Goal: Transaction & Acquisition: Obtain resource

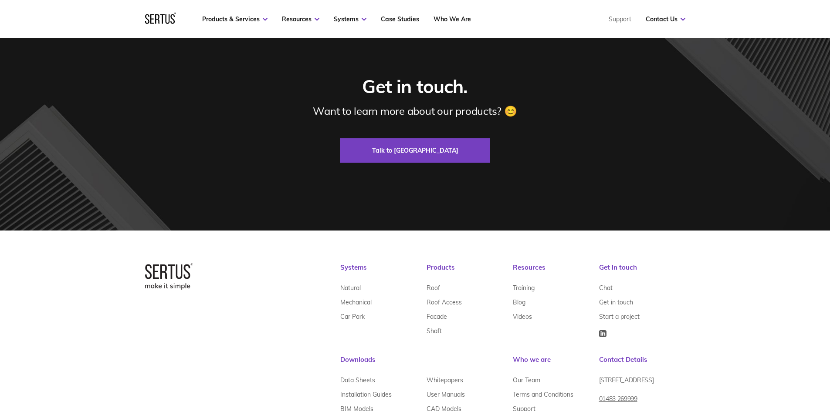
scroll to position [1766, 0]
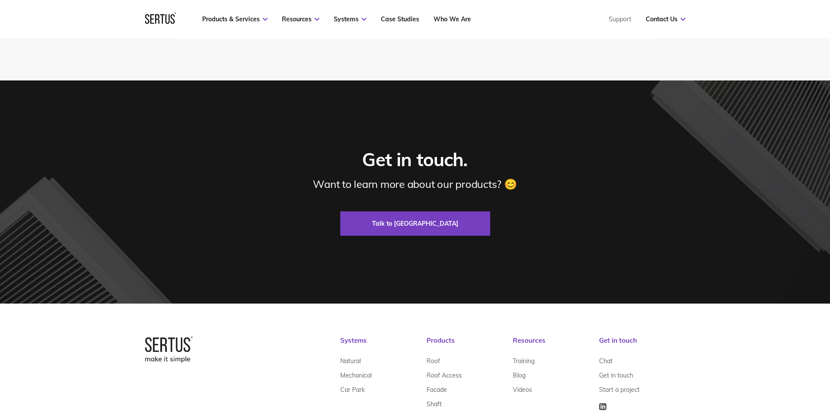
click at [395, 12] on nav "Products & Services Resources Systems Case Studies Who We Are Support Contact U…" at bounding box center [415, 19] width 540 height 38
click at [395, 16] on link "Case Studies" at bounding box center [400, 19] width 38 height 8
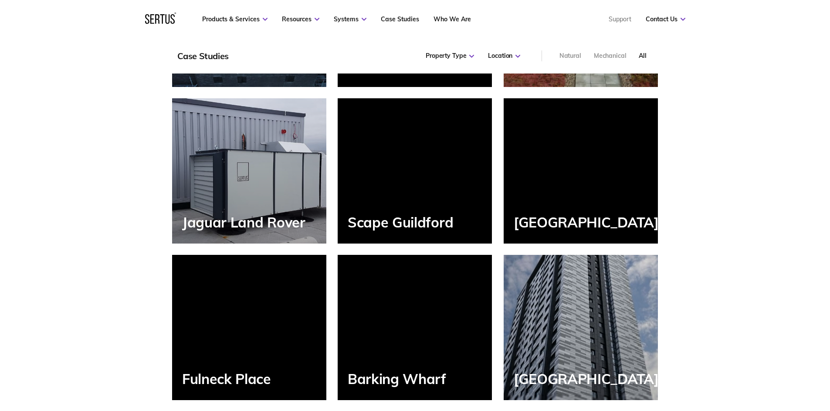
scroll to position [871, 0]
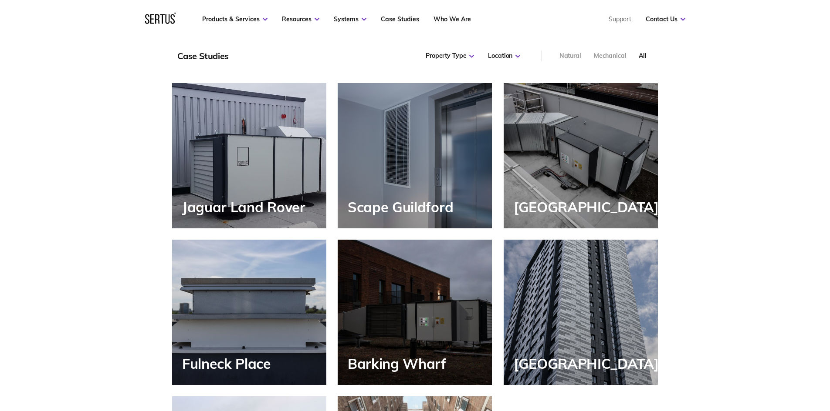
click at [309, 210] on div "Jaguar Land Rover" at bounding box center [249, 155] width 154 height 145
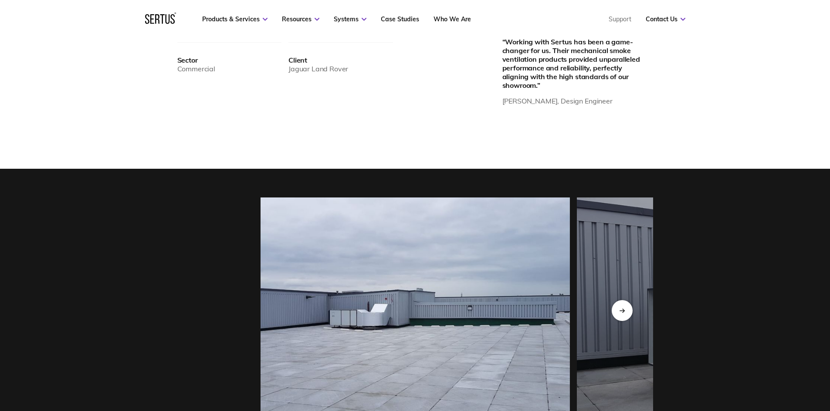
scroll to position [871, 0]
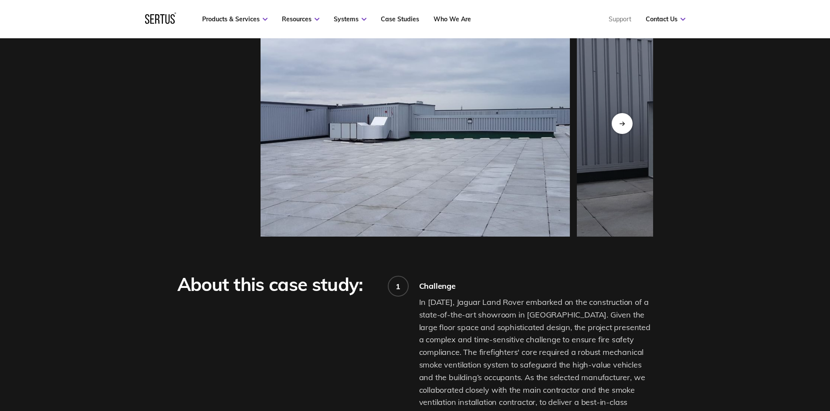
click at [508, 154] on img at bounding box center [414, 123] width 309 height 226
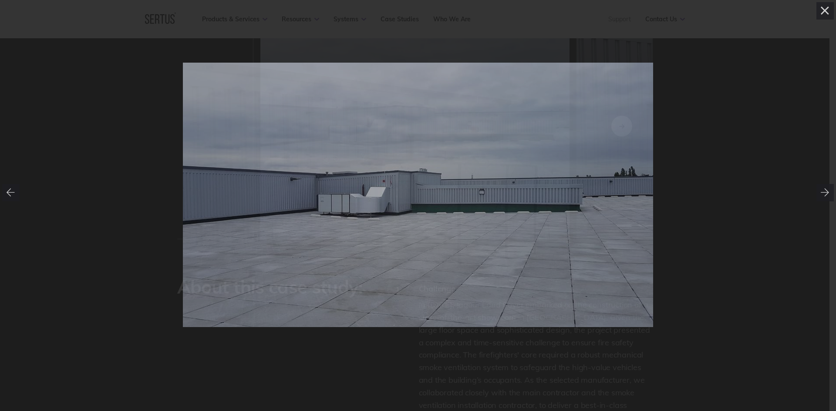
click at [365, 195] on img at bounding box center [418, 195] width 470 height 265
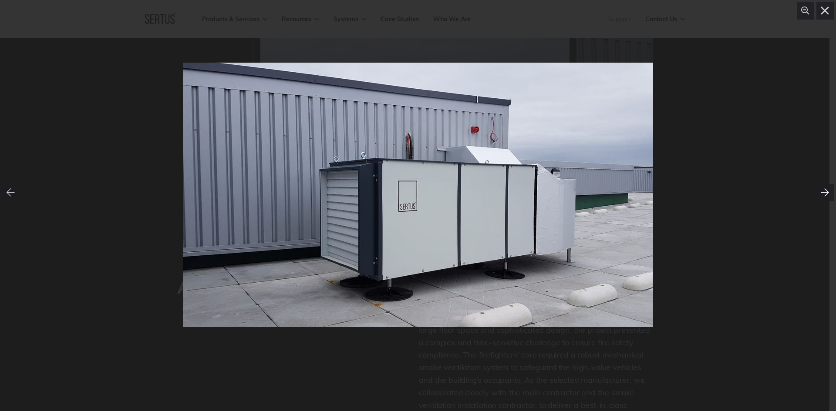
click at [824, 185] on div at bounding box center [824, 192] width 17 height 17
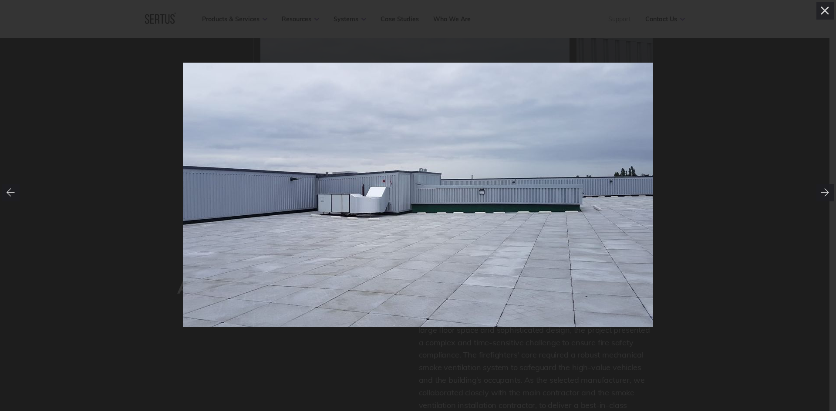
click at [385, 211] on img at bounding box center [418, 195] width 470 height 265
click at [385, 211] on div at bounding box center [418, 195] width 470 height 265
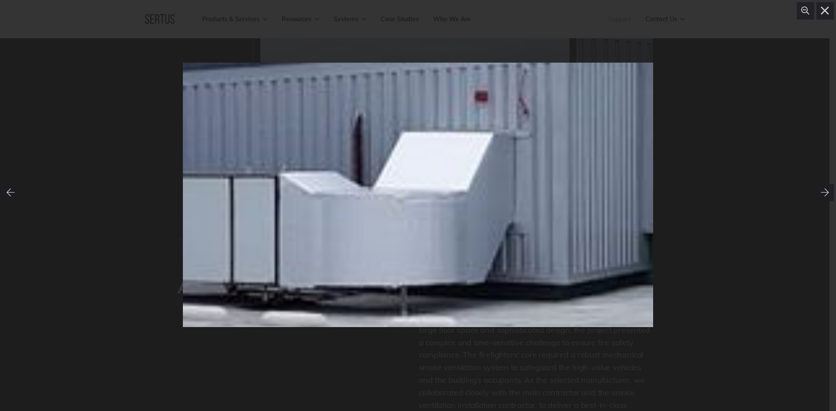
drag, startPoint x: 370, startPoint y: 193, endPoint x: 464, endPoint y: 260, distance: 115.0
click at [464, 260] on div at bounding box center [685, 179] width 2804 height 1578
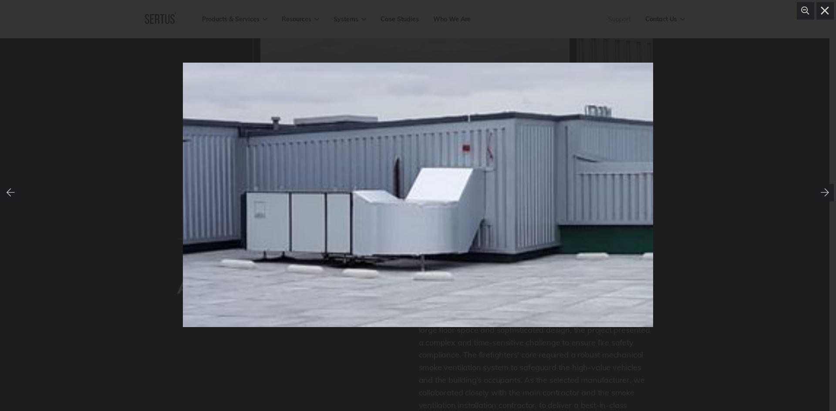
drag, startPoint x: 453, startPoint y: 248, endPoint x: 449, endPoint y: 224, distance: 24.8
click at [449, 224] on div at bounding box center [580, 194] width 1577 height 888
click at [824, 189] on icon at bounding box center [825, 193] width 9 height 9
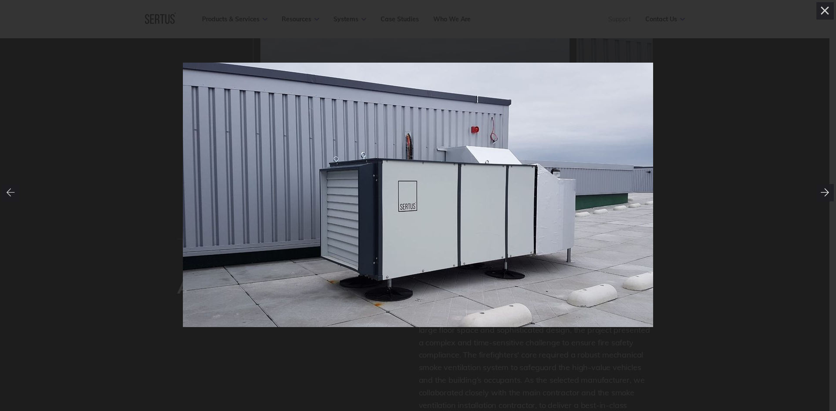
click at [824, 189] on icon at bounding box center [825, 193] width 9 height 9
click at [825, 192] on icon at bounding box center [825, 193] width 9 height 9
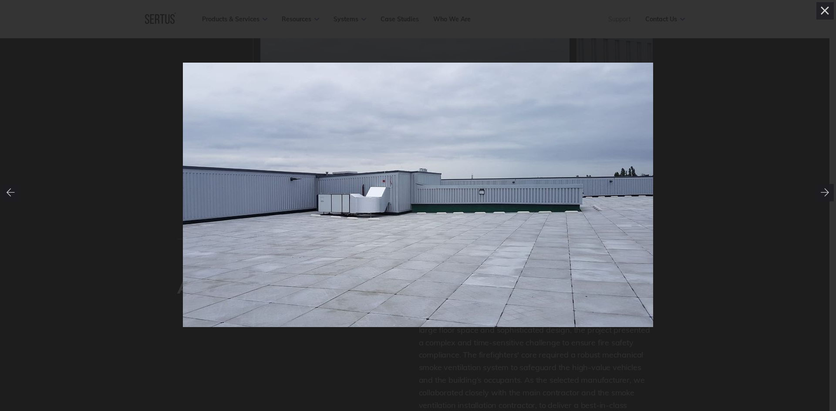
click at [829, 191] on div at bounding box center [418, 195] width 836 height 351
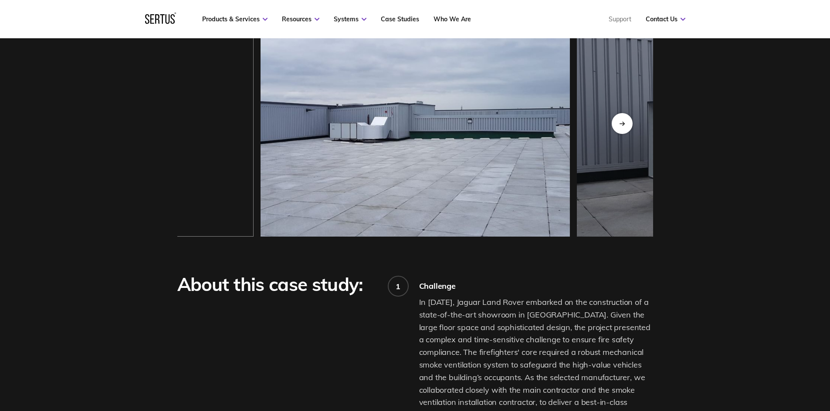
click at [828, 190] on div at bounding box center [415, 124] width 830 height 284
click at [620, 118] on div "Next slide" at bounding box center [621, 123] width 21 height 21
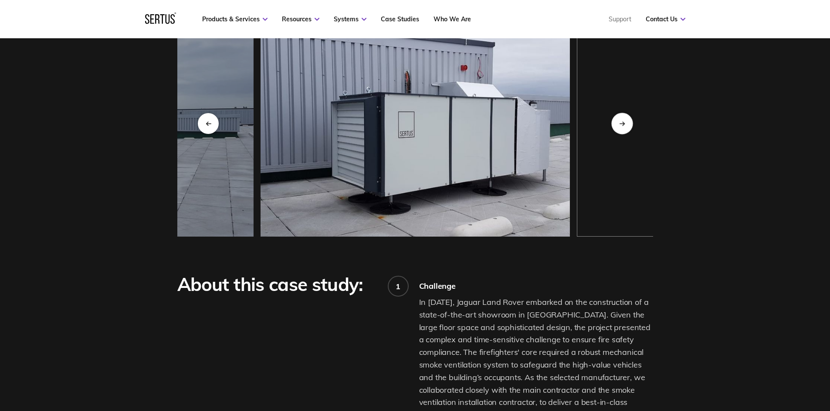
click at [620, 125] on icon "Next slide" at bounding box center [622, 123] width 6 height 5
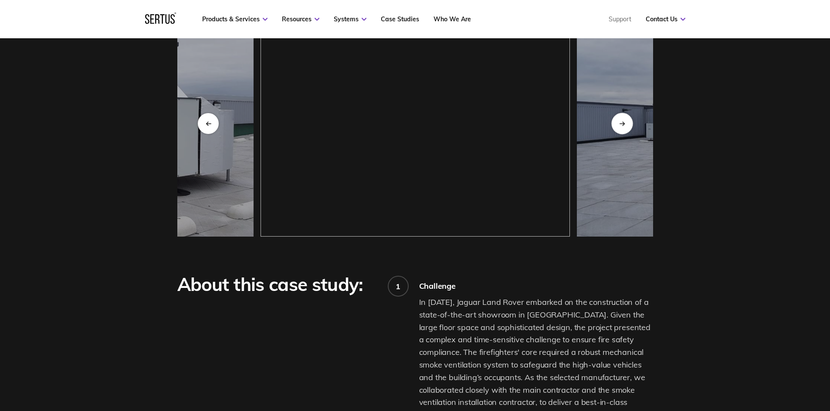
click at [620, 125] on icon "Next slide" at bounding box center [622, 123] width 6 height 5
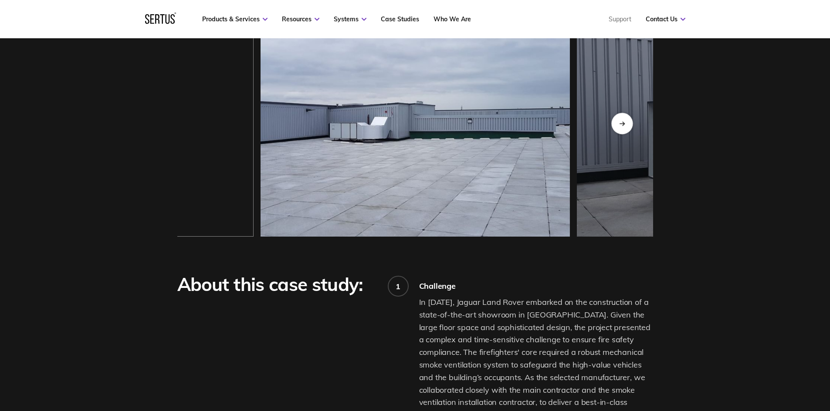
click at [620, 125] on icon "Next slide" at bounding box center [622, 123] width 6 height 5
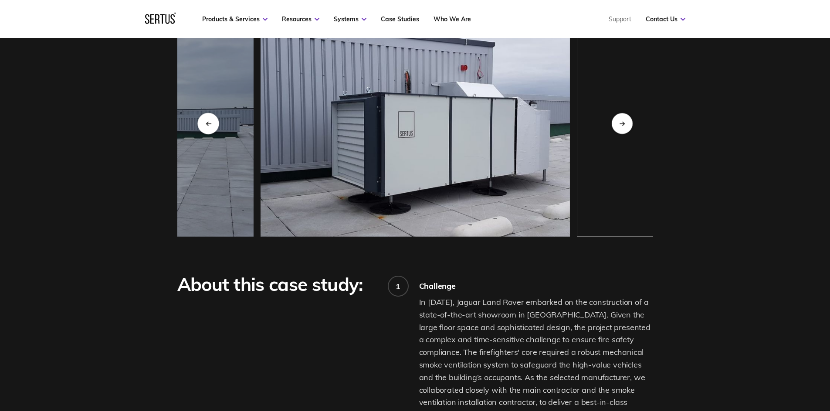
click at [199, 129] on div "Previous slide" at bounding box center [207, 123] width 21 height 21
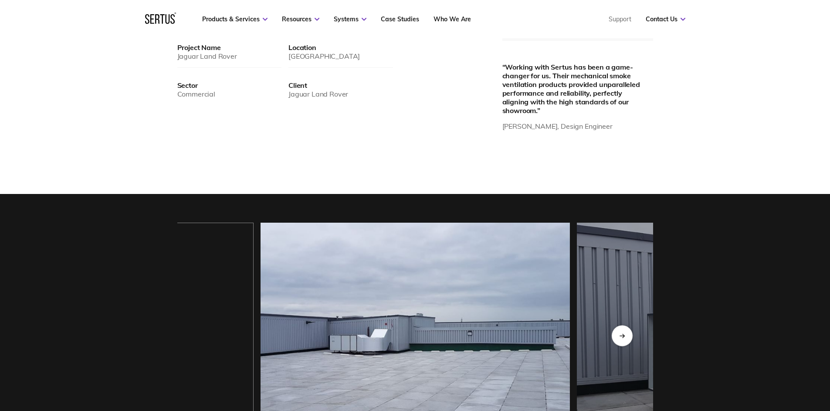
scroll to position [653, 0]
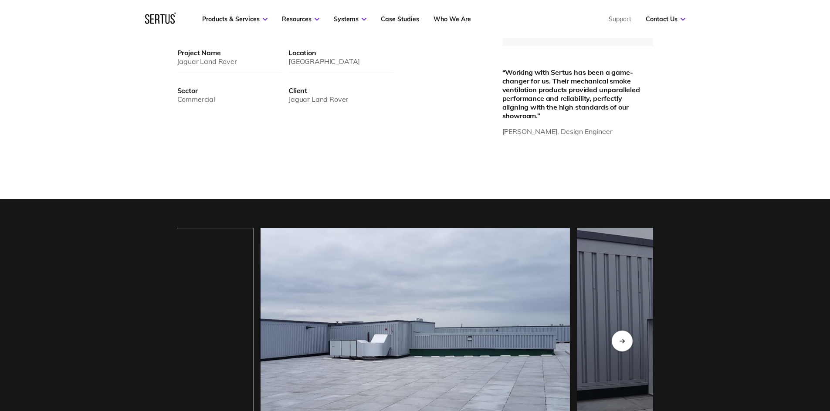
click at [376, 325] on img at bounding box center [414, 341] width 309 height 226
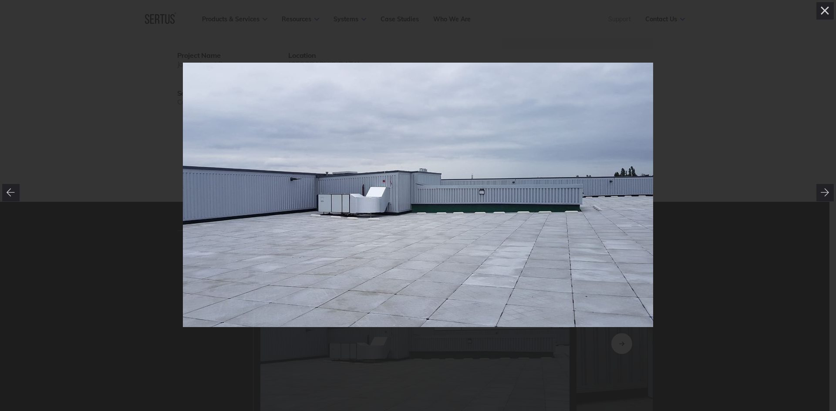
click at [381, 187] on img at bounding box center [418, 195] width 470 height 265
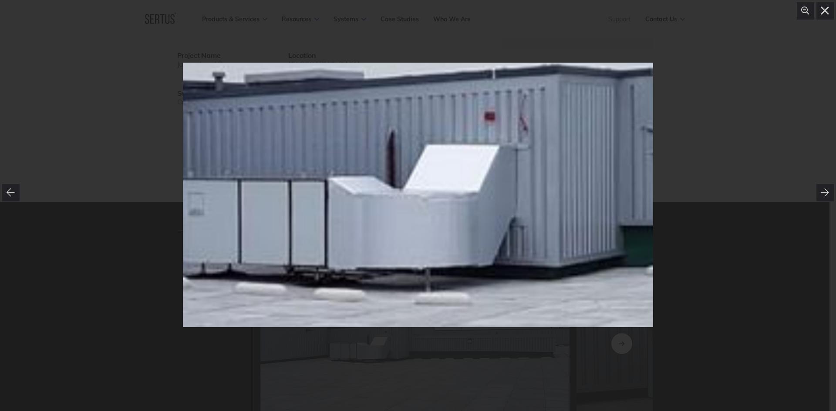
drag, startPoint x: 427, startPoint y: 229, endPoint x: 447, endPoint y: 230, distance: 20.1
click at [447, 230] on div at bounding box center [652, 182] width 2243 height 1263
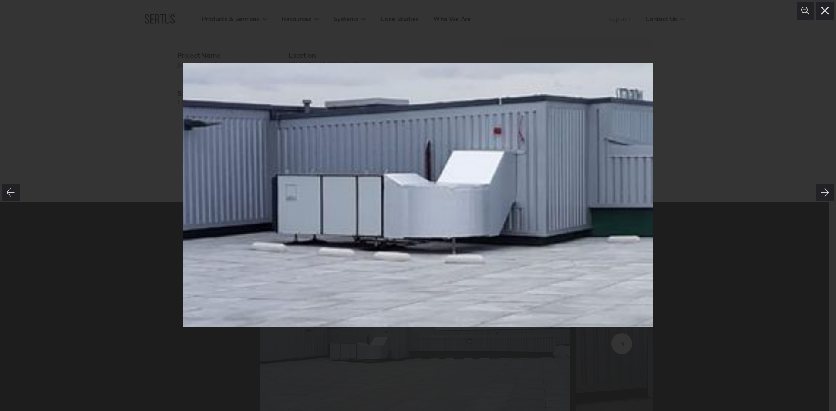
drag, startPoint x: 503, startPoint y: 217, endPoint x: 512, endPoint y: 189, distance: 29.2
click at [512, 189] on div at bounding box center [612, 177] width 1577 height 888
click at [717, 46] on div at bounding box center [418, 195] width 836 height 351
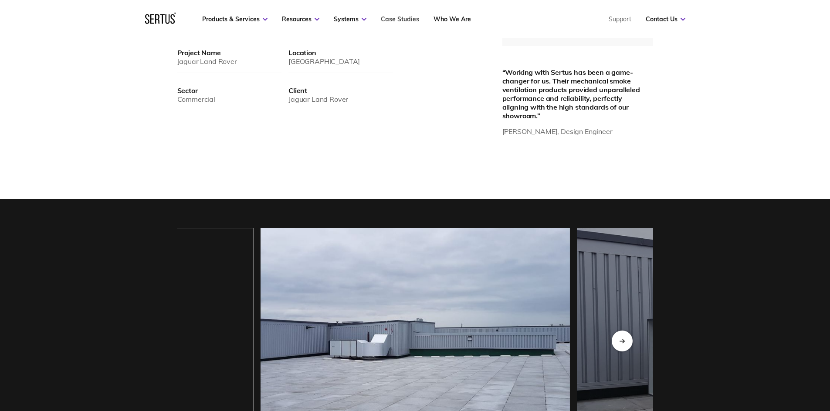
click at [396, 16] on link "Case Studies" at bounding box center [400, 19] width 38 height 8
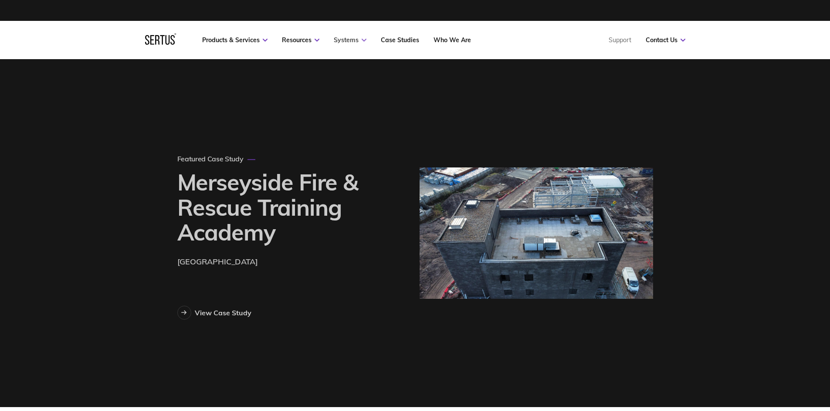
scroll to position [629, 499]
click at [363, 40] on icon at bounding box center [363, 40] width 5 height 3
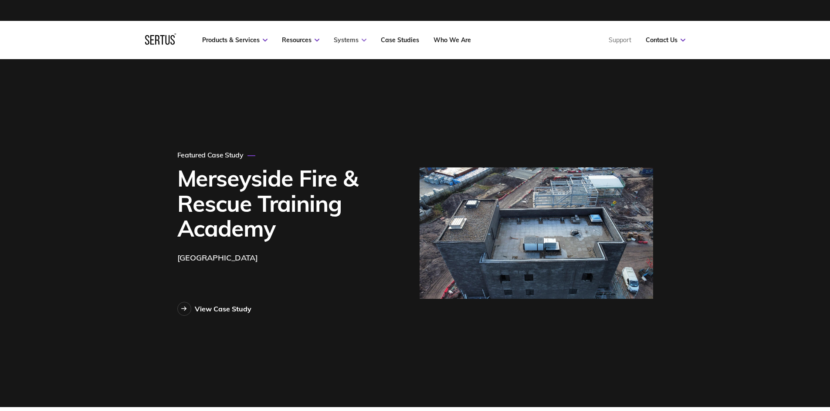
click at [364, 41] on icon at bounding box center [363, 40] width 5 height 3
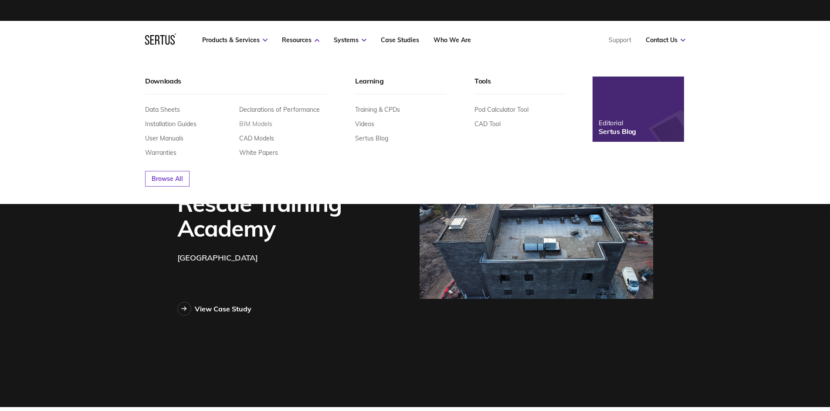
click at [261, 122] on link "BIM Models" at bounding box center [255, 124] width 33 height 8
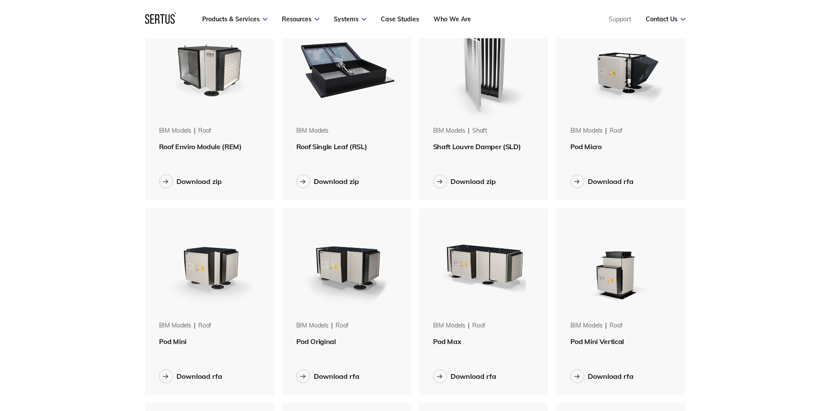
scroll to position [131, 0]
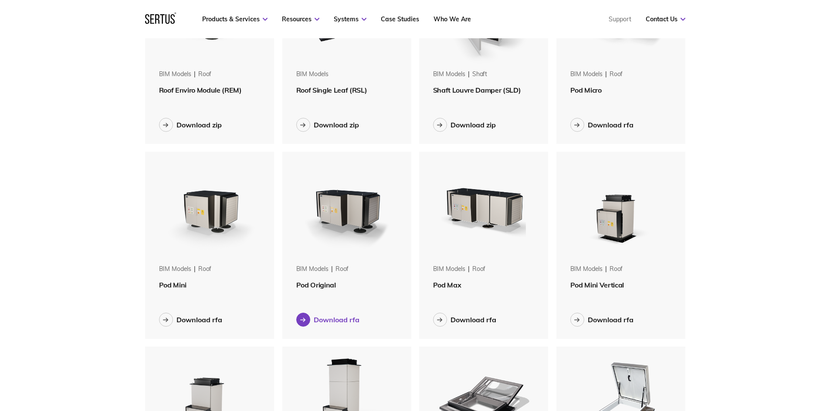
click at [317, 324] on div "Download rfa" at bounding box center [337, 320] width 46 height 9
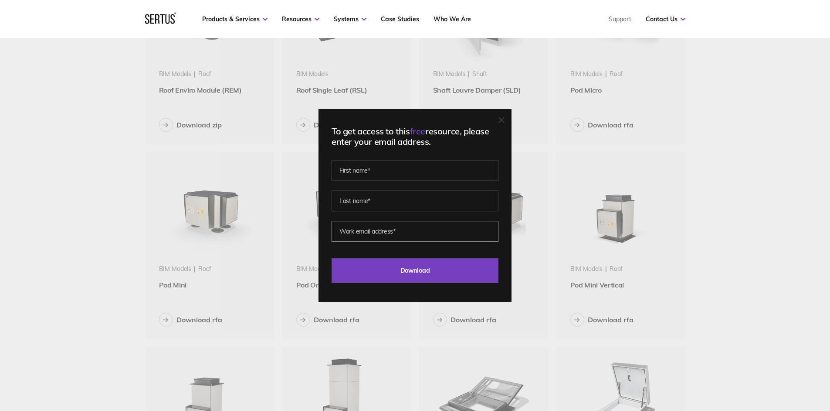
click at [410, 231] on input "email" at bounding box center [414, 231] width 167 height 21
click at [363, 167] on input "text" at bounding box center [414, 170] width 167 height 21
type input "gfds"
click at [364, 211] on input "text" at bounding box center [414, 201] width 167 height 21
type input "gfdsgfd"
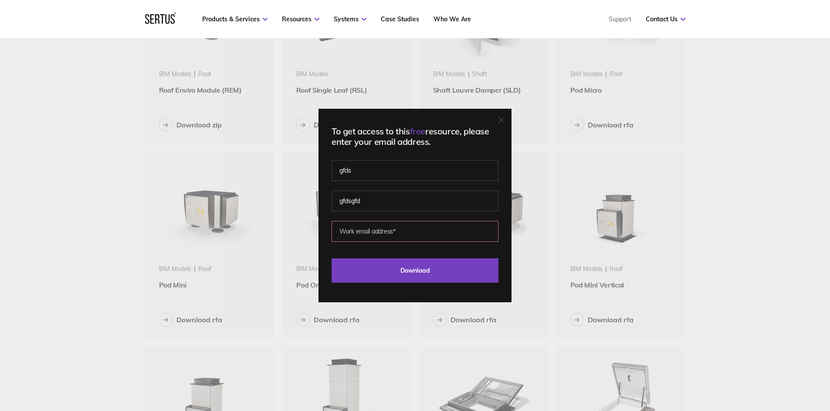
click at [371, 224] on input "email" at bounding box center [414, 231] width 167 height 21
type input "gfdsgdf"
click at [398, 280] on input "Download" at bounding box center [414, 271] width 167 height 24
click at [398, 231] on input "gfdsgdf" at bounding box center [414, 231] width 167 height 21
drag, startPoint x: 366, startPoint y: 229, endPoint x: 300, endPoint y: 229, distance: 65.3
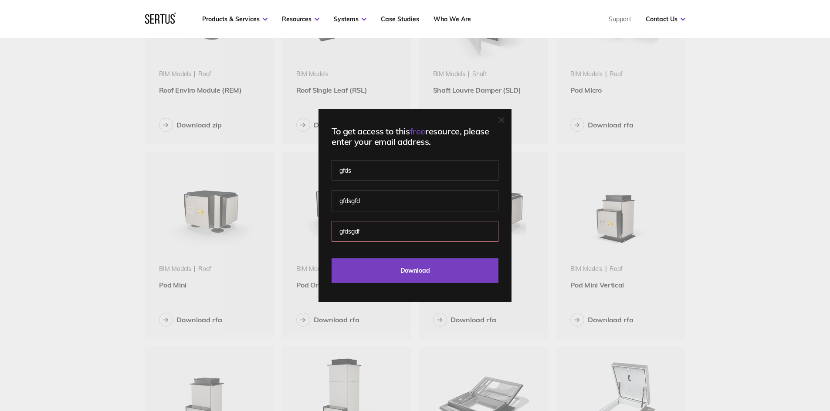
click at [300, 229] on div "To get access to this free resource, please enter your email address. gfds gfds…" at bounding box center [415, 205] width 830 height 411
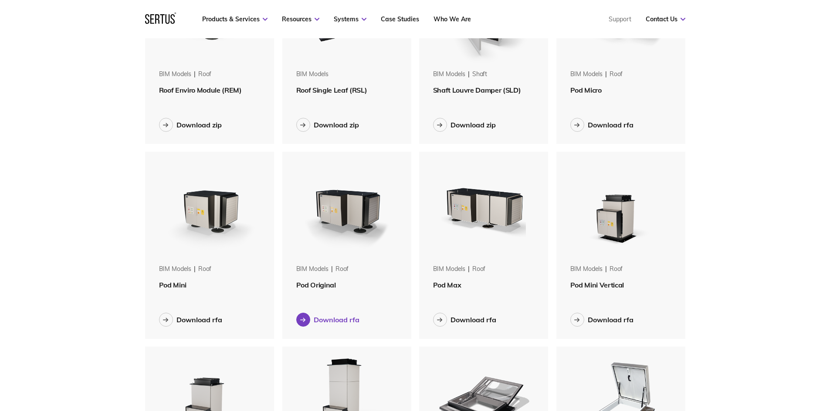
click at [344, 321] on div "Download rfa" at bounding box center [337, 320] width 46 height 9
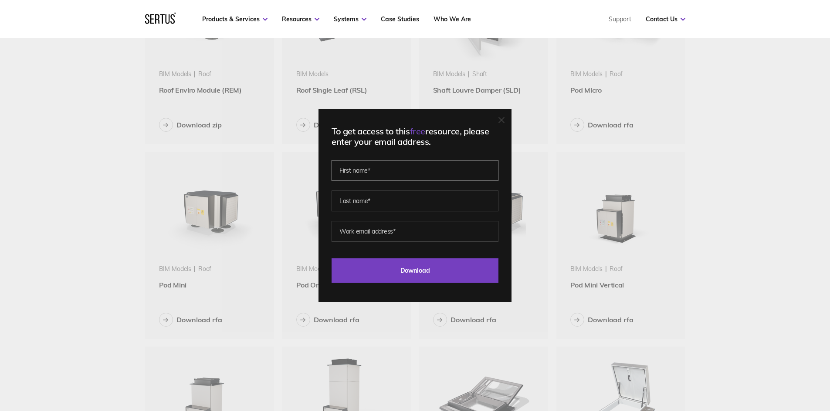
click at [391, 175] on input "text" at bounding box center [414, 170] width 167 height 21
type input "a"
type input "d"
type input "[PERSON_NAME]"
type input "A"
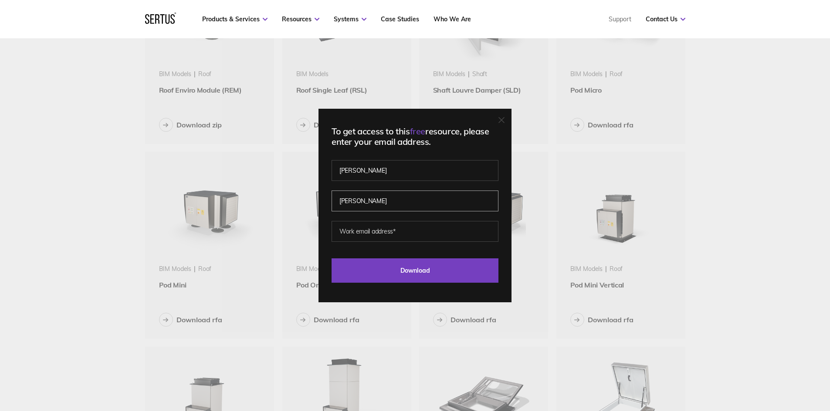
type input "[PERSON_NAME]"
click at [391, 175] on input "[PERSON_NAME]" at bounding box center [414, 170] width 167 height 21
type input "Santosh"
click at [372, 236] on input "email" at bounding box center [414, 231] width 167 height 21
type input "[EMAIL_ADDRESS][DOMAIN_NAME]"
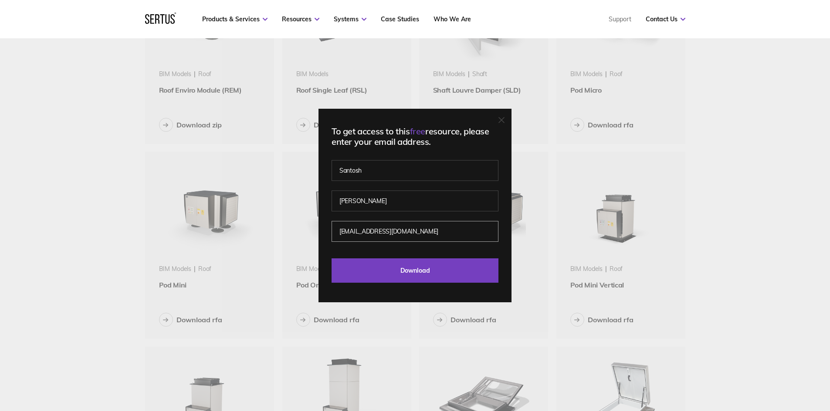
click at [331, 259] on input "Download" at bounding box center [414, 271] width 167 height 24
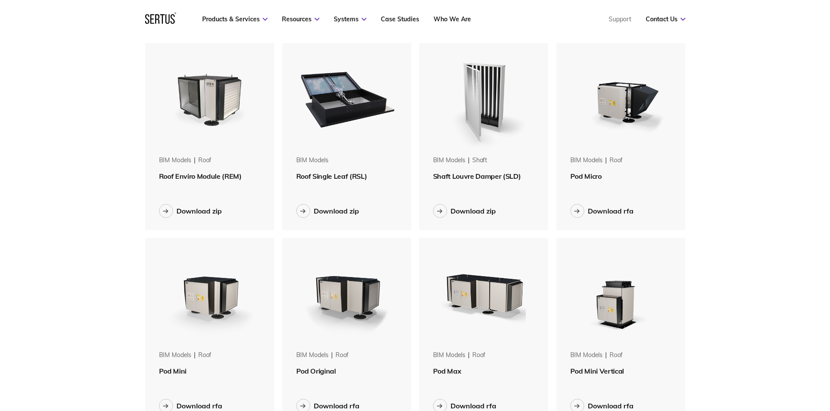
scroll to position [0, 0]
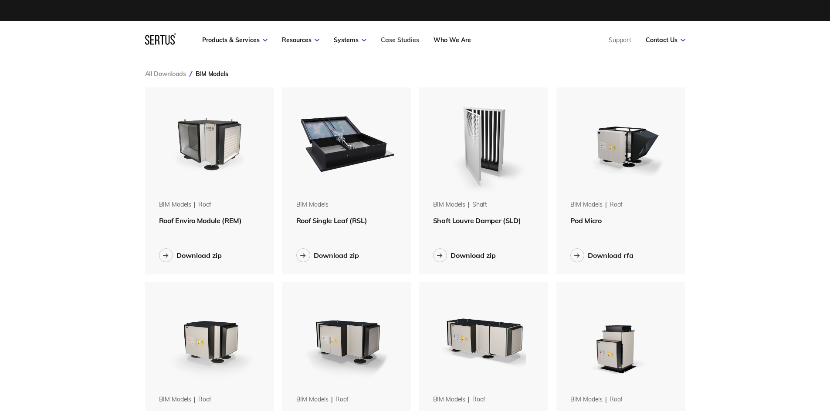
click at [401, 40] on link "Case Studies" at bounding box center [400, 40] width 38 height 8
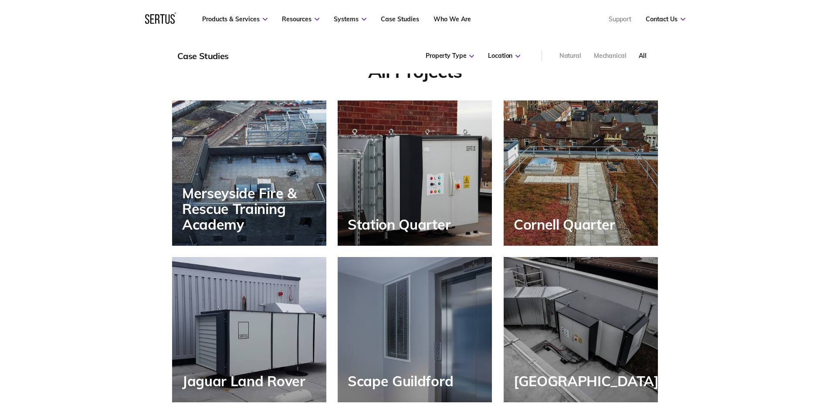
scroll to position [740, 0]
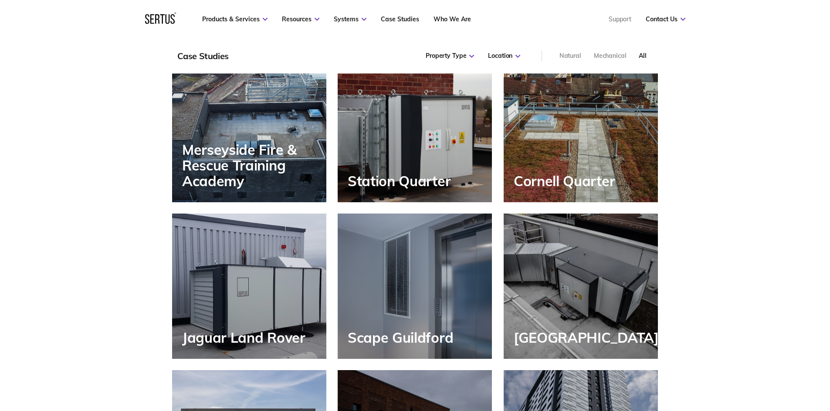
click at [263, 294] on div "Jaguar Land Rover" at bounding box center [249, 286] width 154 height 145
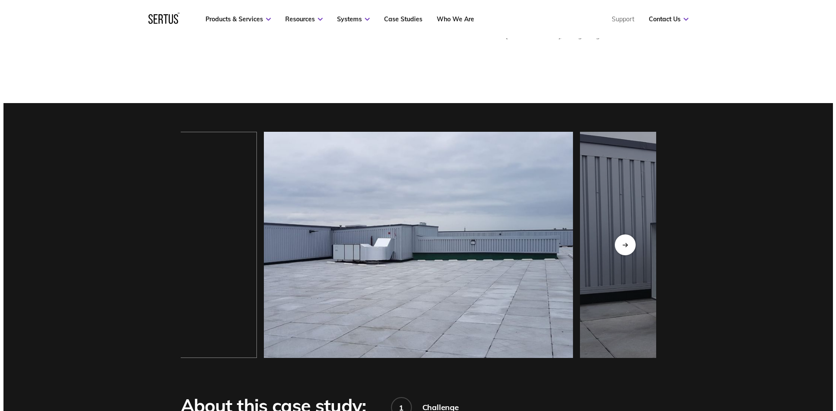
scroll to position [740, 0]
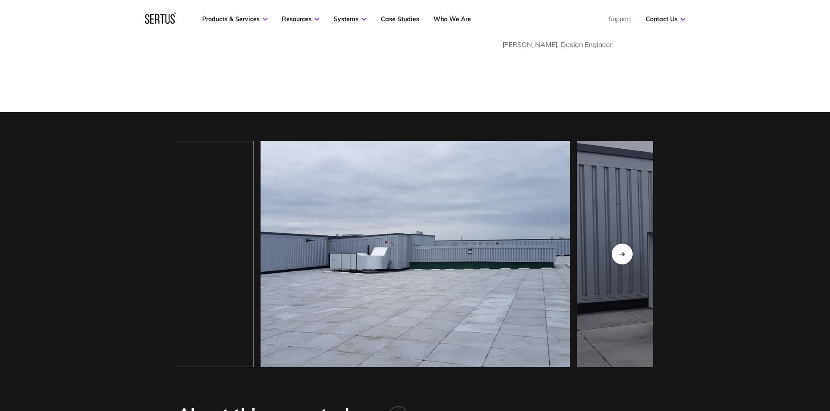
click at [423, 288] on img at bounding box center [414, 254] width 309 height 226
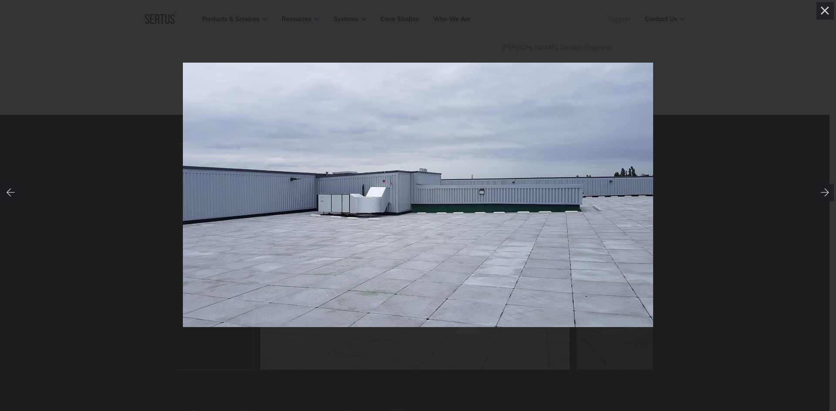
click at [390, 217] on img at bounding box center [418, 195] width 470 height 265
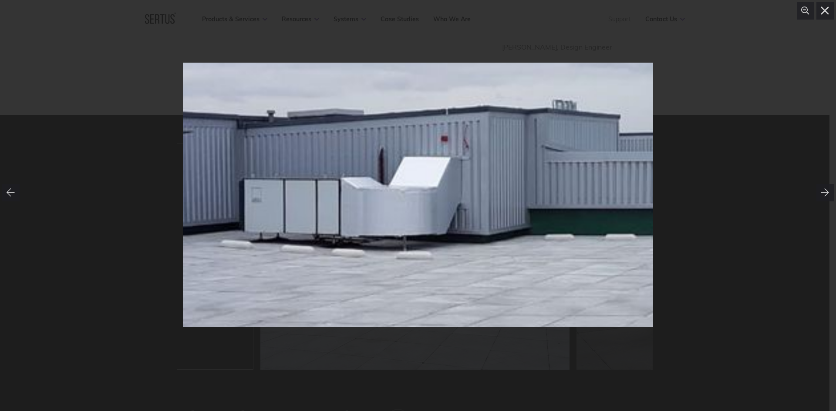
drag, startPoint x: 379, startPoint y: 194, endPoint x: 399, endPoint y: 220, distance: 33.0
click at [399, 220] on div at bounding box center [549, 181] width 1436 height 808
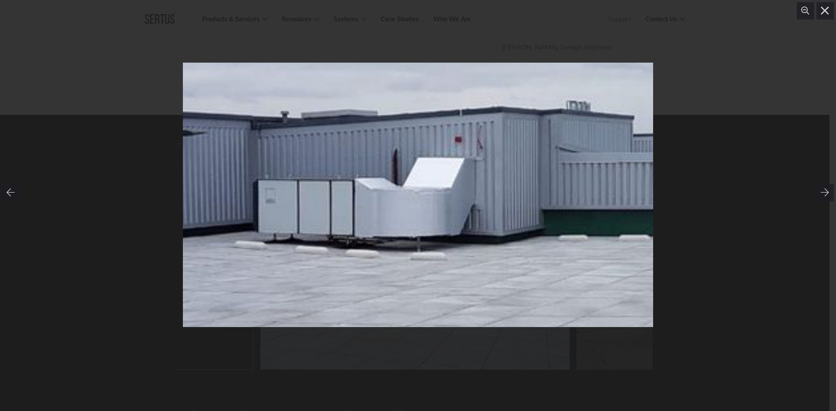
drag, startPoint x: 425, startPoint y: 246, endPoint x: 428, endPoint y: 224, distance: 21.6
click at [428, 224] on div at bounding box center [563, 181] width 1436 height 808
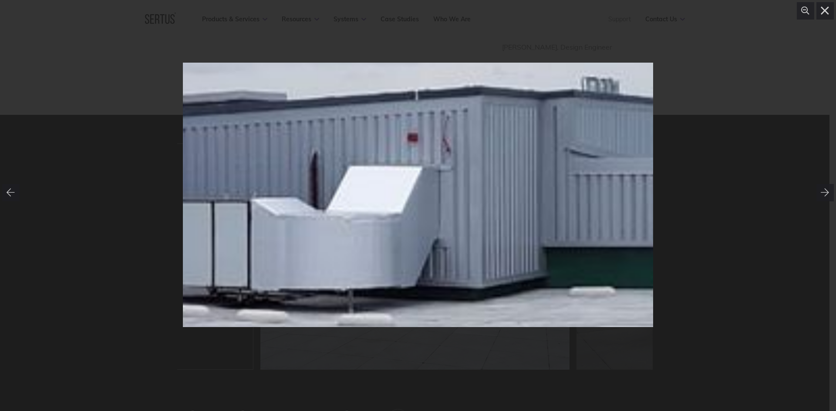
drag, startPoint x: 479, startPoint y: 202, endPoint x: 442, endPoint y: 215, distance: 38.6
